Goal: Find specific page/section: Find specific page/section

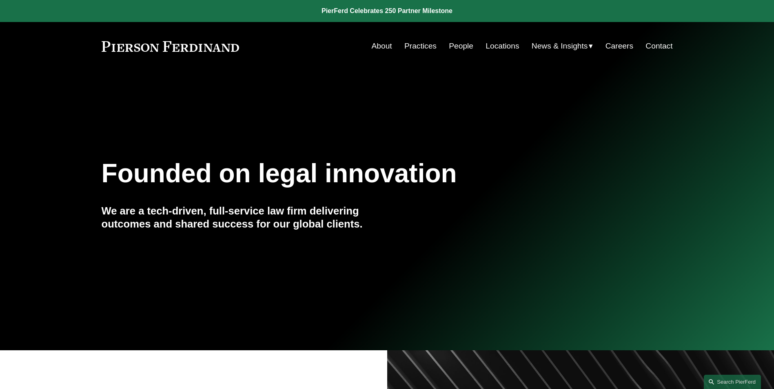
click at [504, 42] on link "Locations" at bounding box center [502, 46] width 33 height 16
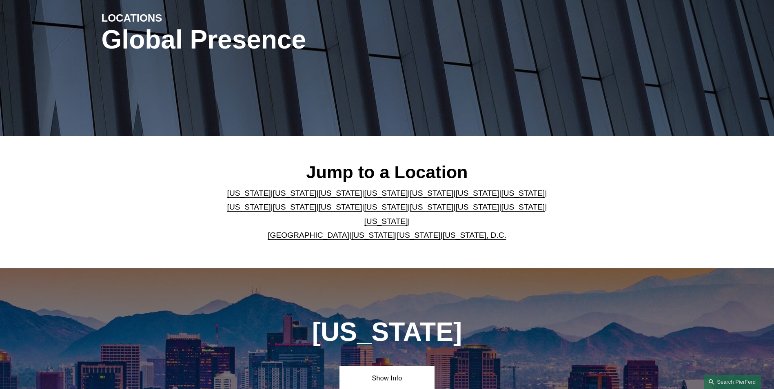
scroll to position [122, 0]
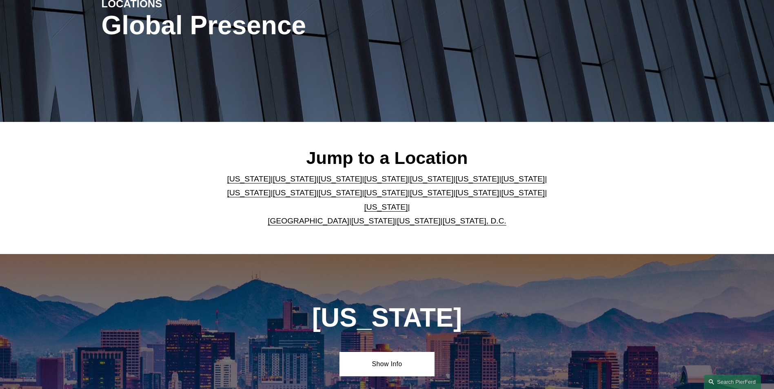
click at [408, 203] on link "[US_STATE]" at bounding box center [386, 207] width 44 height 9
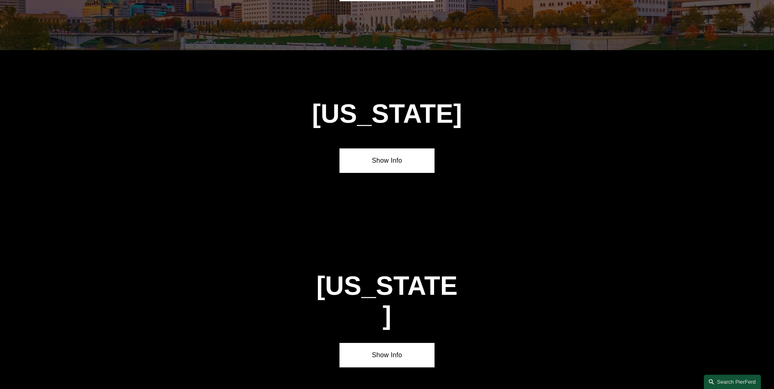
scroll to position [2780, 0]
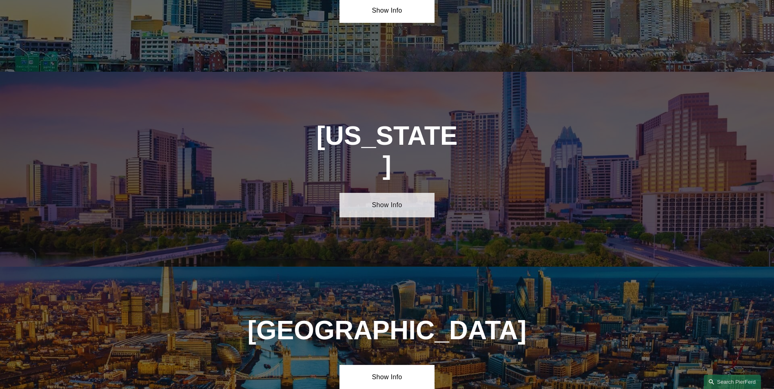
click at [381, 193] on link "Show Info" at bounding box center [387, 205] width 95 height 24
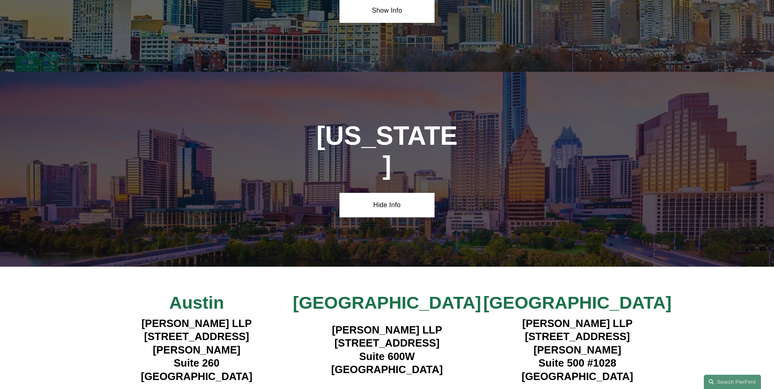
click at [363, 389] on strong "View Lawyers" at bounding box center [383, 395] width 51 height 9
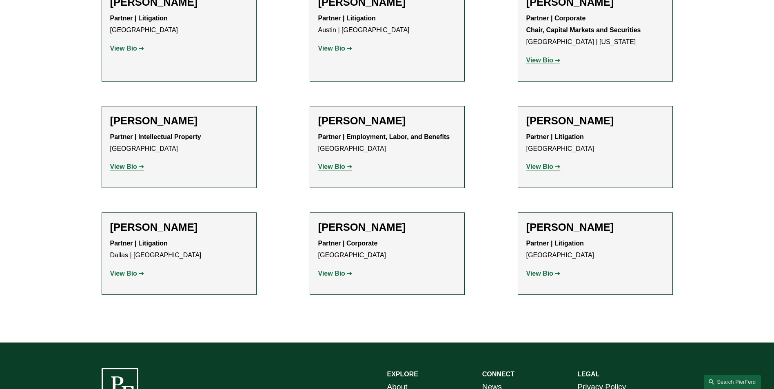
scroll to position [367, 0]
